Goal: Task Accomplishment & Management: Complete application form

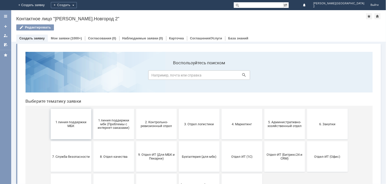
click at [55, 136] on button "1 линия поддержки МБК" at bounding box center [70, 124] width 41 height 31
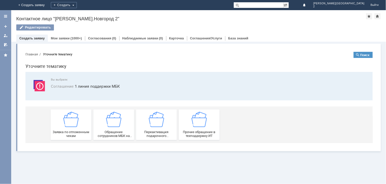
click at [55, 136] on span "Заявка по отложенным чекам" at bounding box center [71, 134] width 38 height 8
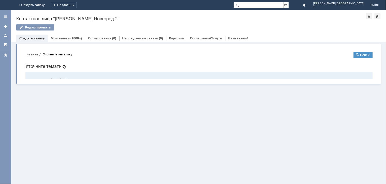
click at [55, 136] on div "Запрос на обслуживание" at bounding box center [71, 132] width 38 height 26
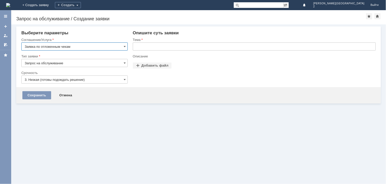
click at [162, 43] on input "text" at bounding box center [254, 47] width 243 height 8
paste input "отложенные чеки 25.09.2025"
type input "отложенные чеки 25.09.2025"
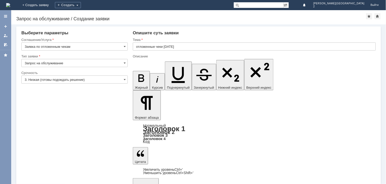
scroll to position [99, 1]
click at [96, 79] on input "3. Низкая (готовы подождать решение)" at bounding box center [74, 80] width 106 height 8
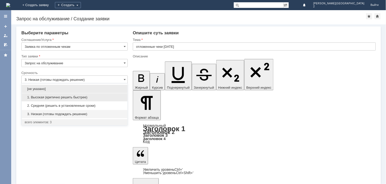
click at [97, 101] on div "1. Высокая (критично решить быстрее)" at bounding box center [75, 97] width 106 height 8
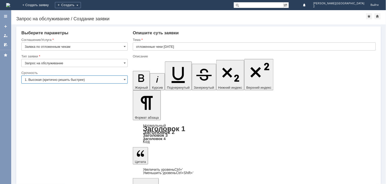
click at [100, 82] on input "1. Высокая (критично решить быстрее)" at bounding box center [74, 80] width 106 height 8
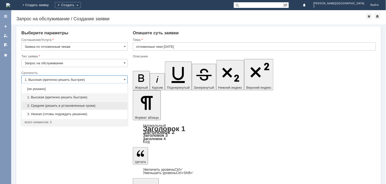
click at [99, 107] on span "2. Средняя (решить в установленные сроки)" at bounding box center [75, 106] width 100 height 4
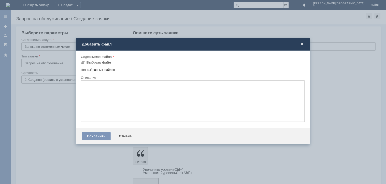
type input "2. Средняя (решить в установленные сроки)"
click at [99, 65] on td "Выбрать файл" at bounding box center [98, 63] width 34 height 7
click at [103, 59] on div "Содержимое файла" at bounding box center [193, 57] width 224 height 5
click at [104, 61] on div "Выбрать файл" at bounding box center [99, 63] width 25 height 4
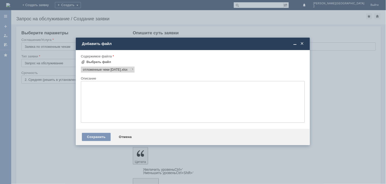
scroll to position [0, 0]
click at [104, 145] on div "Сохранить Отмена" at bounding box center [193, 137] width 234 height 16
click at [104, 137] on div "Сохранить" at bounding box center [96, 137] width 29 height 8
